Goal: Task Accomplishment & Management: Use online tool/utility

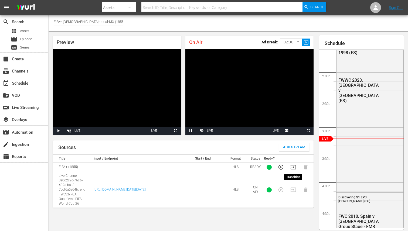
click at [293, 168] on icon "button" at bounding box center [293, 167] width 6 height 6
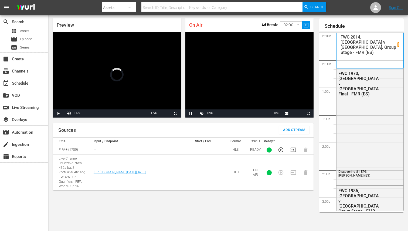
scroll to position [748, 0]
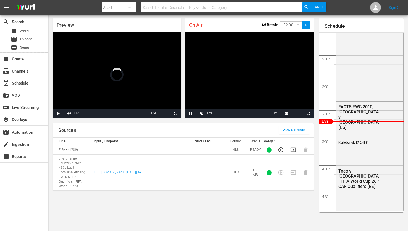
click at [292, 148] on icon "button" at bounding box center [293, 150] width 6 height 6
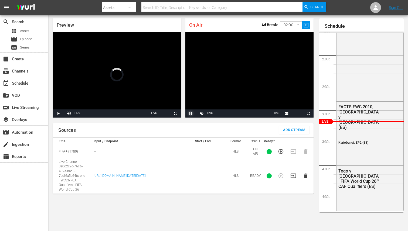
click at [191, 114] on span "Video Player" at bounding box center [191, 114] width 0 height 0
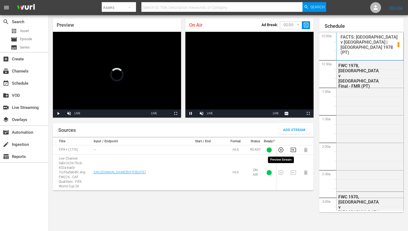
scroll to position [747, 0]
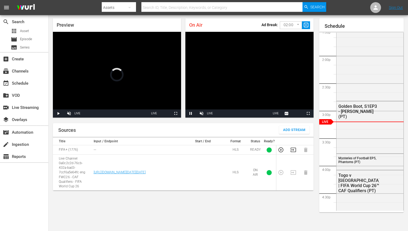
click at [291, 152] on icon "button" at bounding box center [293, 150] width 5 height 4
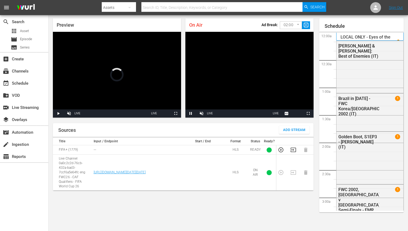
scroll to position [747, 0]
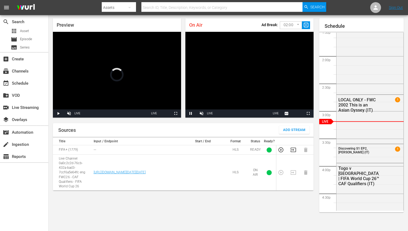
click at [294, 152] on icon "button" at bounding box center [293, 150] width 5 height 4
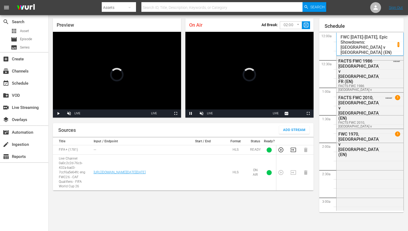
scroll to position [747, 0]
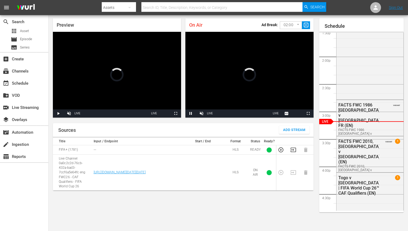
click at [293, 150] on icon "button" at bounding box center [293, 150] width 5 height 4
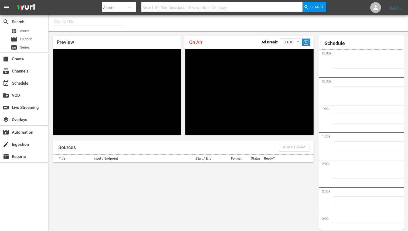
type input "FIFA+ Spanish-Local-MX (1855)"
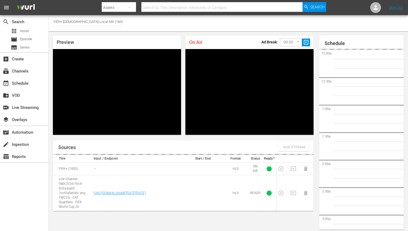
scroll to position [17, 0]
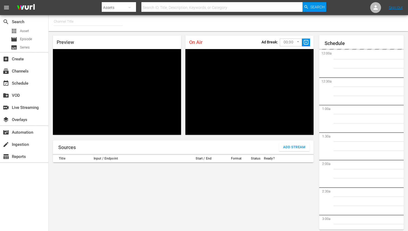
type input "FIFA+ Italian Local (1779)"
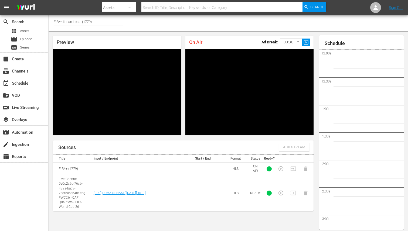
scroll to position [17, 0]
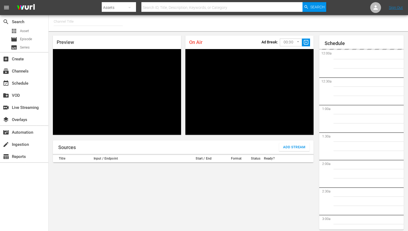
type input "FIFA+ [DEMOGRAPHIC_DATA] Local (1776)"
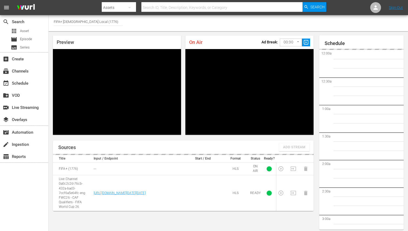
scroll to position [17, 0]
type input "FIFA+ Spanish Global (1780)"
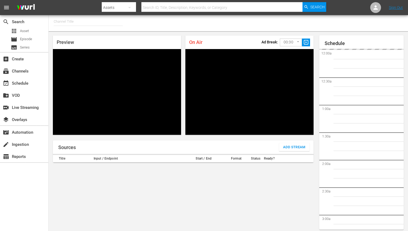
type input "FIFA+ [DEMOGRAPHIC_DATA]-Local-MX (1855)"
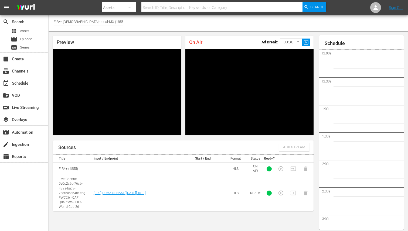
scroll to position [17, 0]
